Goal: Transaction & Acquisition: Purchase product/service

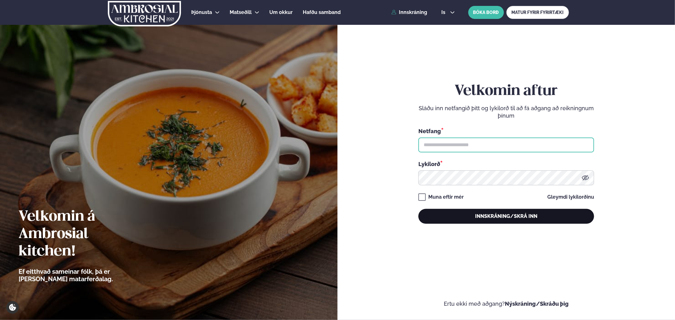
type input "**********"
click at [512, 219] on button "Innskráning/Skrá inn" at bounding box center [507, 216] width 176 height 15
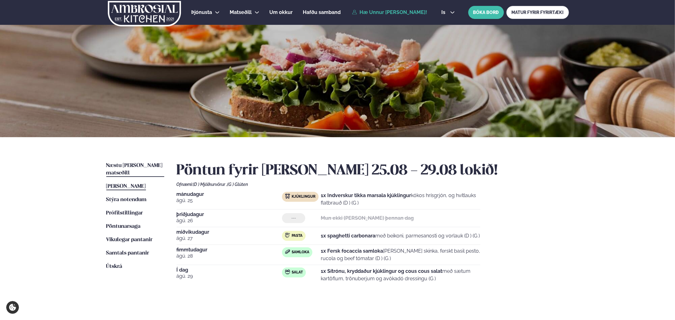
click at [141, 164] on span "Næstu [PERSON_NAME] matseðill" at bounding box center [134, 169] width 56 height 13
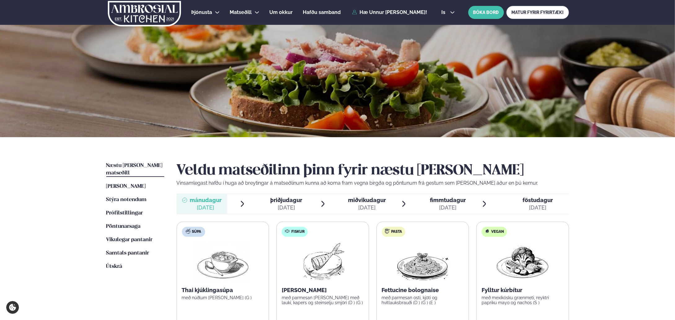
drag, startPoint x: 597, startPoint y: 214, endPoint x: 602, endPoint y: 216, distance: 5.2
click at [598, 214] on div "Þjónusta Hádegismatur fyrir fyrirtæki Fyrirtækja veitingar Einkapartý Matseðill…" at bounding box center [337, 263] width 675 height 526
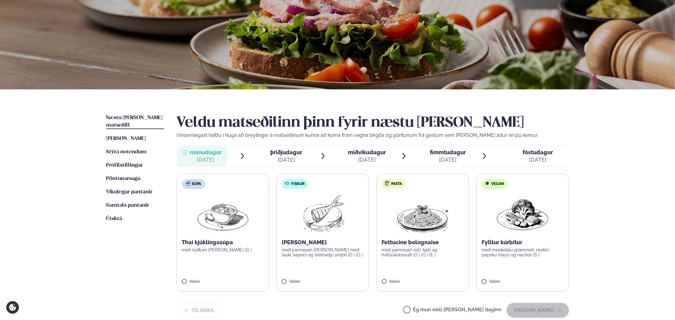
scroll to position [91, 0]
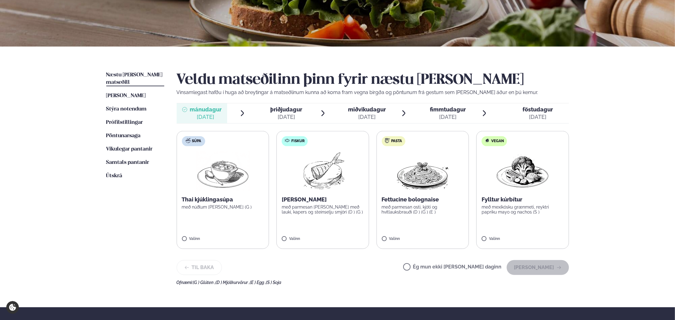
click at [289, 114] on div "[DATE]" at bounding box center [286, 116] width 32 height 7
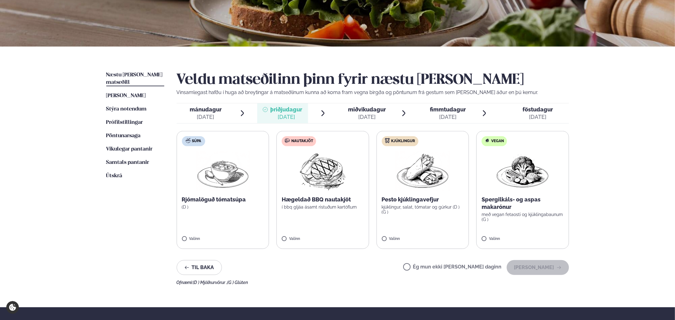
click at [430, 210] on p "kjúklingur, salat, tómatar og gúrkur (D ) (G )" at bounding box center [423, 209] width 82 height 10
click at [205, 111] on span "mánudagur" at bounding box center [206, 109] width 32 height 7
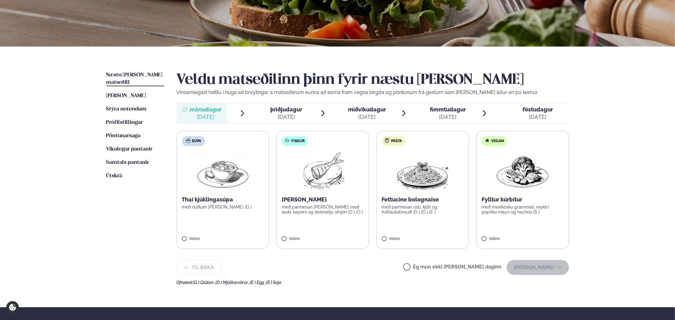
click at [412, 220] on label "Pasta Fettucine bolognaise með parmesan osti, kjöti og hvítlauksbrauði (D ) (G …" at bounding box center [423, 190] width 93 height 118
click at [323, 214] on label "Fiskur Ofnbakaður þorskur með parmesan [PERSON_NAME] með lauki, kapers og stein…" at bounding box center [323, 190] width 93 height 118
click at [409, 239] on div at bounding box center [405, 235] width 24 height 12
click at [550, 272] on button "[PERSON_NAME]" at bounding box center [538, 267] width 62 height 15
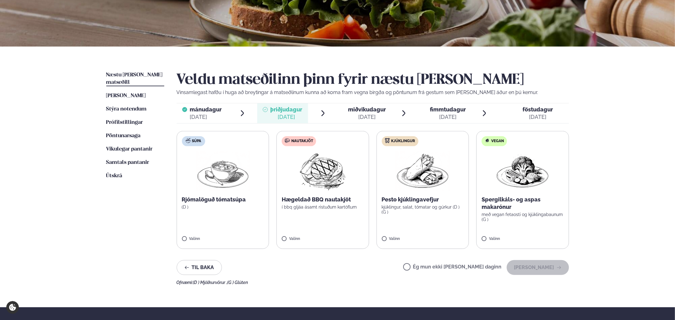
click at [428, 232] on label "Kjúklingur Pesto kjúklingavefjur kjúklingur, salat, tómatar og gúrkur (D ) (G )…" at bounding box center [423, 190] width 93 height 118
click at [389, 235] on label "Kjúklingur Pesto kjúklingavefjur kjúklingur, salat, tómatar og gúrkur (D ) (G )…" at bounding box center [423, 190] width 93 height 118
click at [195, 198] on p "Rjómalöguð tómatsúpa" at bounding box center [223, 199] width 82 height 7
click at [407, 188] on img at bounding box center [423, 171] width 55 height 40
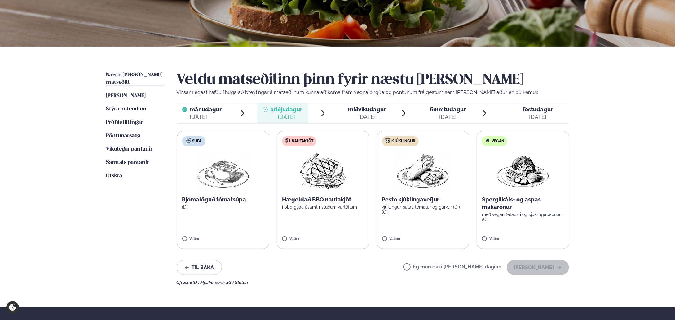
click at [368, 114] on div "[DATE]" at bounding box center [367, 116] width 38 height 7
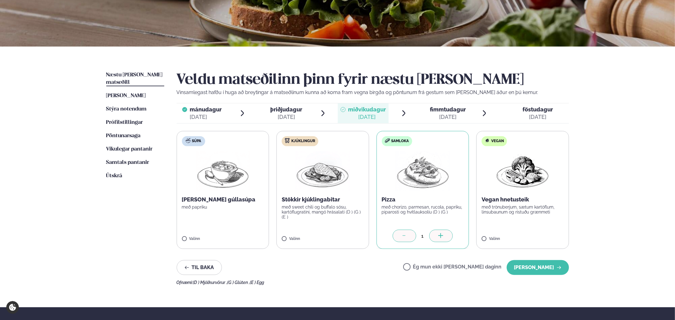
click at [305, 113] on span "þriðjudagur þri. [DATE]" at bounding box center [282, 113] width 51 height 20
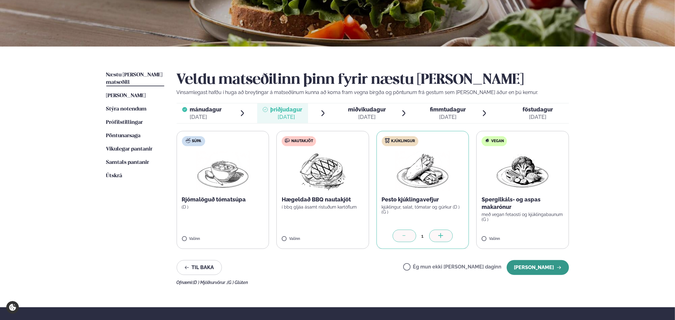
click at [544, 269] on button "[PERSON_NAME]" at bounding box center [538, 267] width 62 height 15
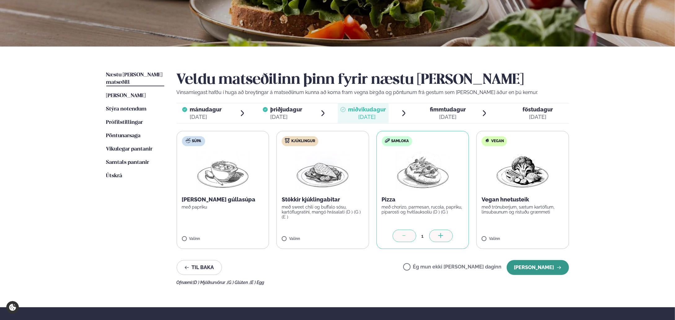
click at [538, 268] on button "[PERSON_NAME]" at bounding box center [538, 267] width 62 height 15
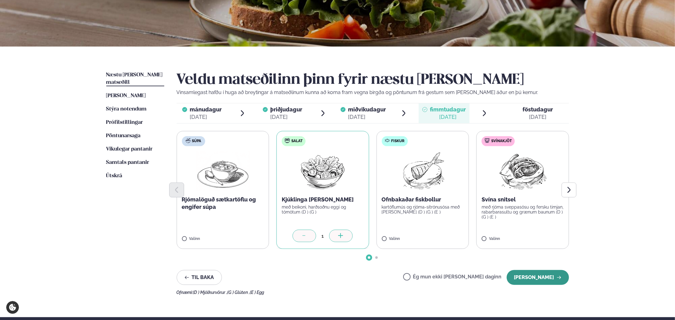
click at [538, 278] on button "[PERSON_NAME]" at bounding box center [538, 277] width 62 height 15
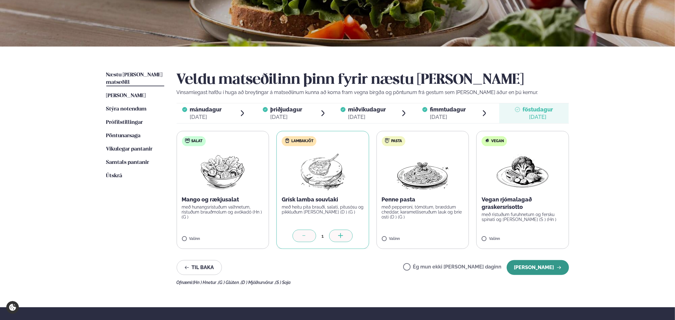
drag, startPoint x: 545, startPoint y: 269, endPoint x: 546, endPoint y: 266, distance: 3.9
click at [546, 266] on button "[PERSON_NAME]" at bounding box center [538, 267] width 62 height 15
